Goal: Task Accomplishment & Management: Complete application form

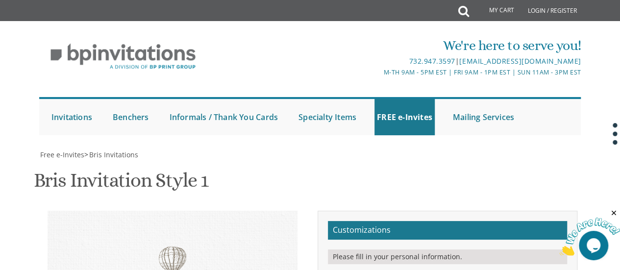
drag, startPoint x: 448, startPoint y: 67, endPoint x: 438, endPoint y: 69, distance: 9.4
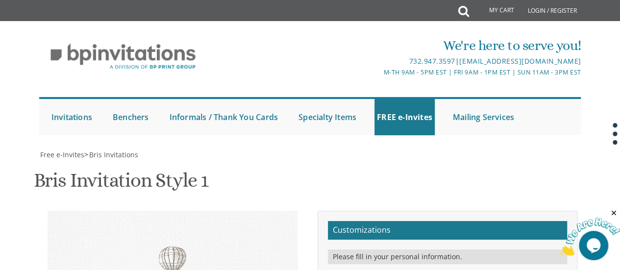
type textarea "With gratitude to Hashem We would like to inform you of the bris of our dear so…"
drag, startPoint x: 432, startPoint y: 84, endPoint x: 408, endPoint y: 86, distance: 24.6
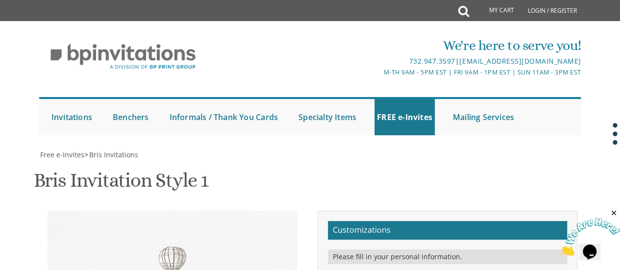
drag, startPoint x: 433, startPoint y: 96, endPoint x: 413, endPoint y: 98, distance: 20.2
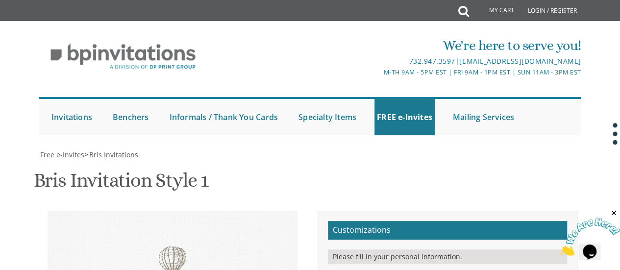
paste textarea "Bris"
drag, startPoint x: 433, startPoint y: 93, endPoint x: 422, endPoint y: 95, distance: 11.4
drag, startPoint x: 432, startPoint y: 96, endPoint x: 418, endPoint y: 95, distance: 14.3
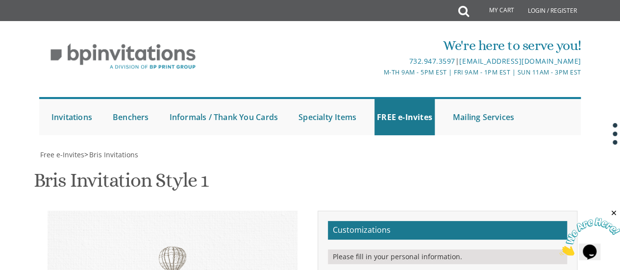
paste textarea "Bris"
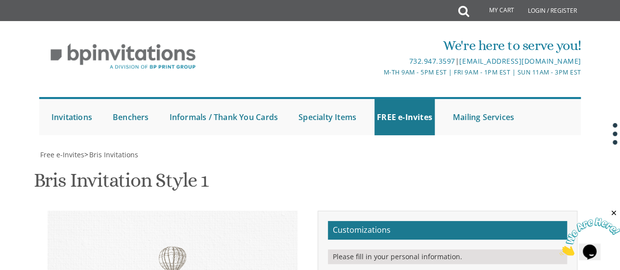
drag, startPoint x: 487, startPoint y: 96, endPoint x: 419, endPoint y: 97, distance: 68.1
paste textarea "ה אלול"
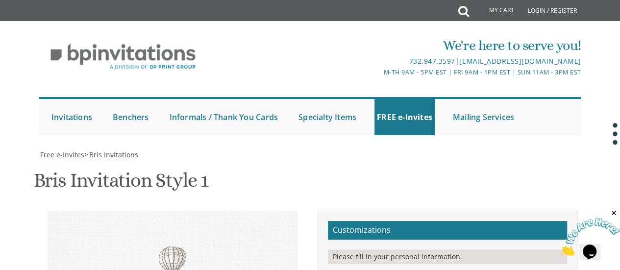
drag, startPoint x: 518, startPoint y: 105, endPoint x: 419, endPoint y: 103, distance: 99.0
drag, startPoint x: 520, startPoint y: 114, endPoint x: 418, endPoint y: 117, distance: 102.5
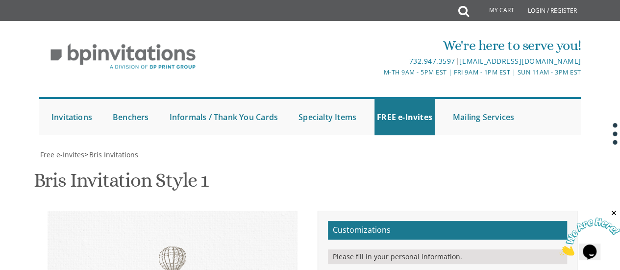
type textarea "With gratitude to Hashem We would like to inform you of the Bris of our dear so…"
drag, startPoint x: 500, startPoint y: 176, endPoint x: 417, endPoint y: 154, distance: 85.6
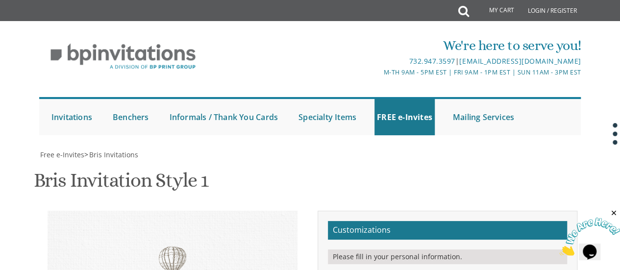
type textarea "[PERSON_NAME] and [PERSON_NAME] and [PERSON_NAME] and [PERSON_NAME]"
drag, startPoint x: 461, startPoint y: 94, endPoint x: 440, endPoint y: 93, distance: 21.6
paste textarea "ה אלול"
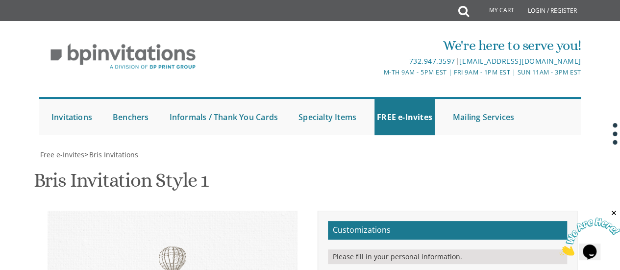
scroll to position [21, 0]
type textarea "With gratitude to Hashem We would like to inform you of the Bris of our dear so…"
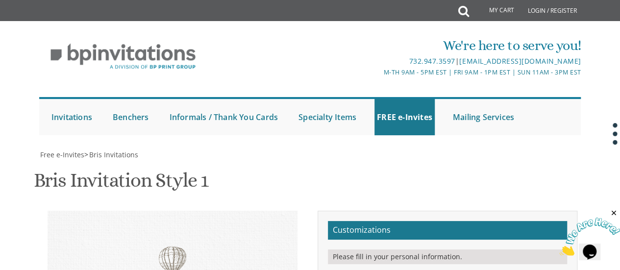
type input "[EMAIL_ADDRESS][DOMAIN_NAME]"
drag, startPoint x: 508, startPoint y: 54, endPoint x: 434, endPoint y: 55, distance: 73.5
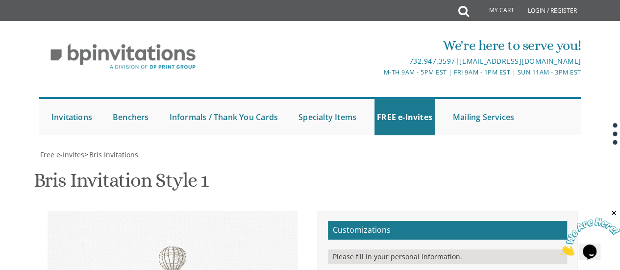
drag, startPoint x: 456, startPoint y: 62, endPoint x: 430, endPoint y: 62, distance: 25.5
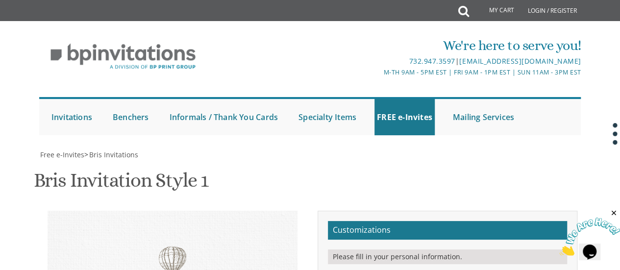
scroll to position [243, 0]
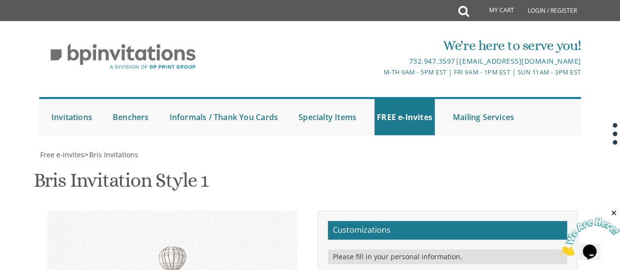
drag, startPoint x: 489, startPoint y: 173, endPoint x: 430, endPoint y: 175, distance: 58.4
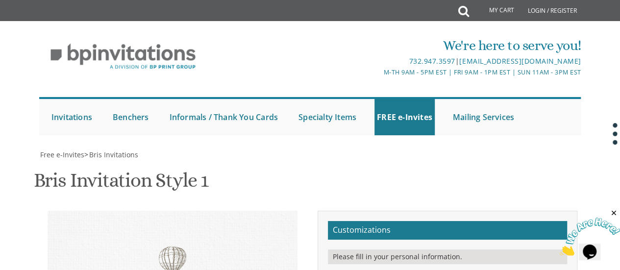
drag, startPoint x: 506, startPoint y: 188, endPoint x: 425, endPoint y: 179, distance: 81.3
drag, startPoint x: 440, startPoint y: 181, endPoint x: 524, endPoint y: 191, distance: 83.9
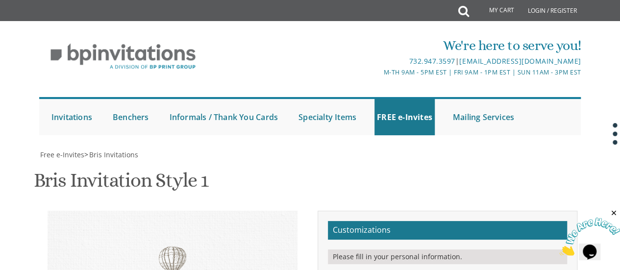
scroll to position [305, 0]
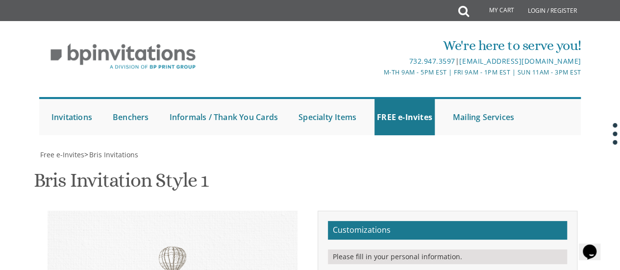
type textarea "With much gratitude to [PERSON_NAME] We would like to inform you of the Bris of…"
